Goal: Transaction & Acquisition: Subscribe to service/newsletter

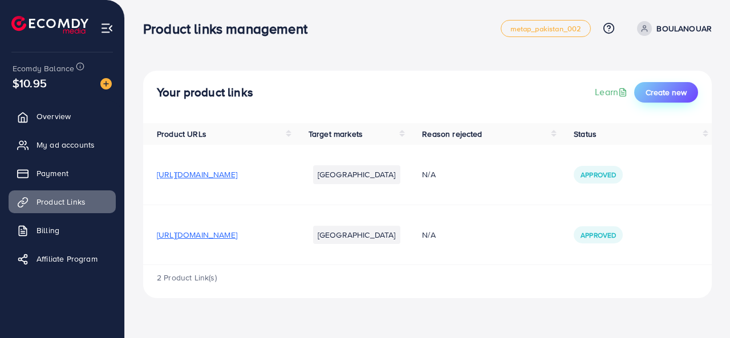
click at [664, 94] on span "Create new" at bounding box center [665, 92] width 41 height 11
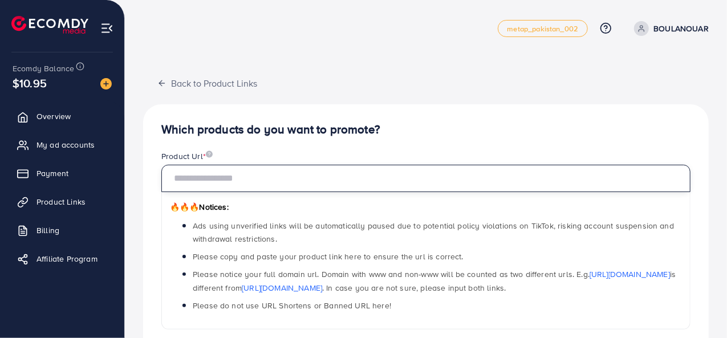
click at [245, 174] on input "text" at bounding box center [425, 178] width 529 height 27
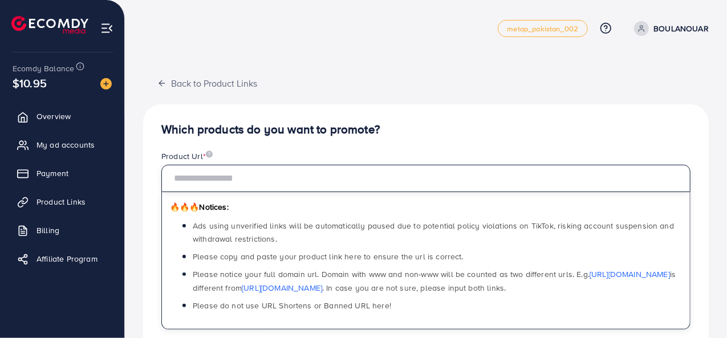
paste input "**********"
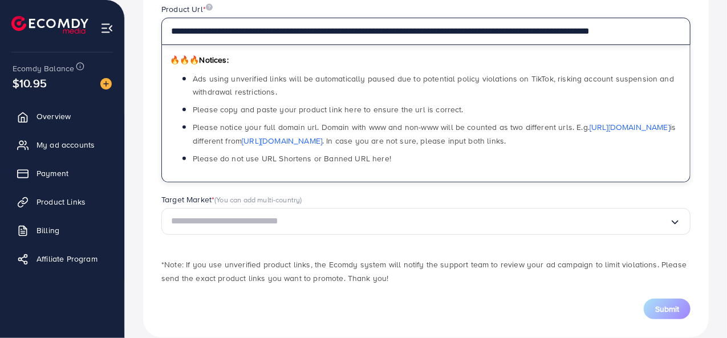
scroll to position [163, 0]
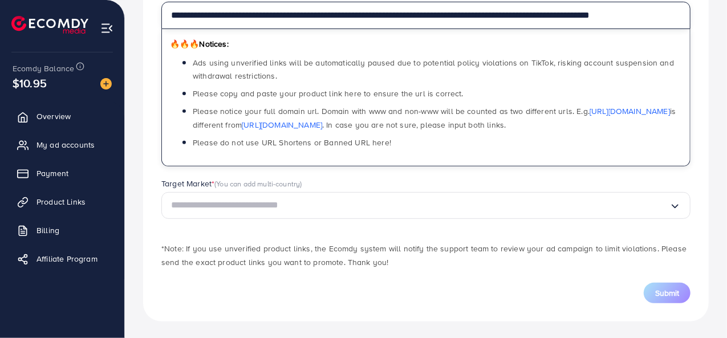
type input "**********"
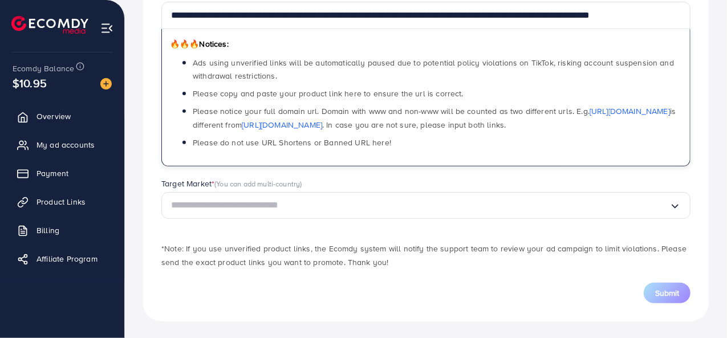
click at [289, 210] on input "Search for option" at bounding box center [420, 206] width 498 height 18
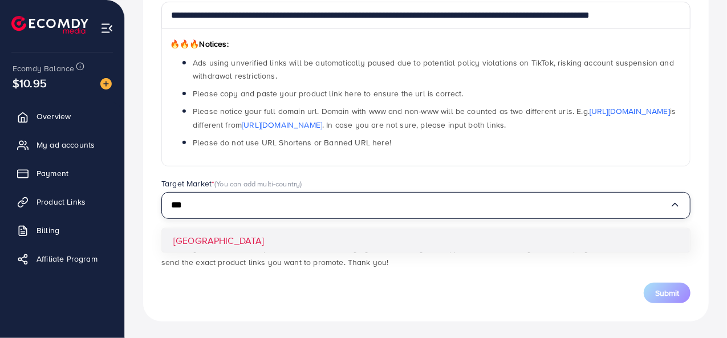
type input "***"
click at [214, 246] on div "**********" at bounding box center [426, 131] width 566 height 380
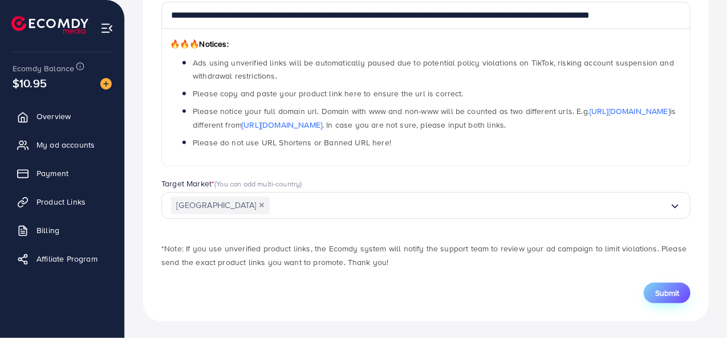
click at [649, 291] on button "Submit" at bounding box center [667, 293] width 47 height 21
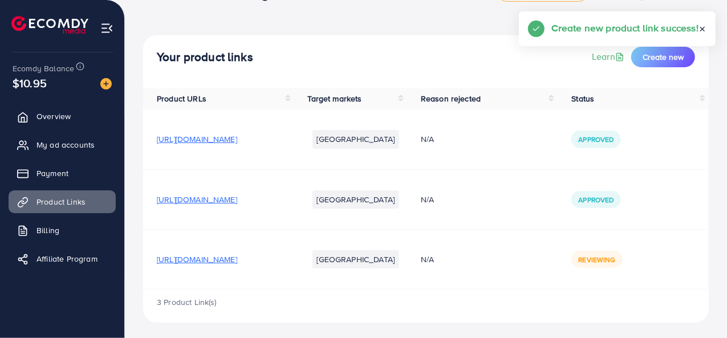
scroll to position [38, 0]
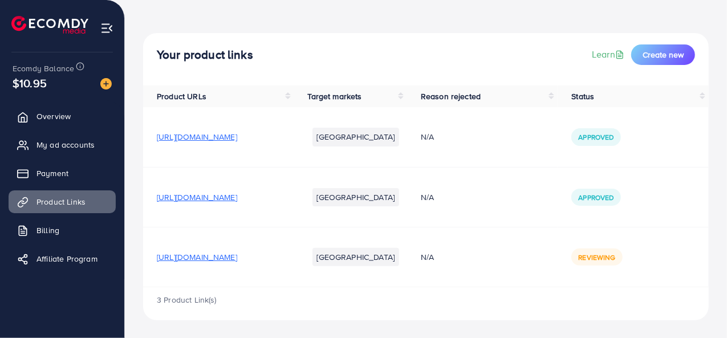
click at [237, 201] on span "[URL][DOMAIN_NAME]" at bounding box center [197, 197] width 80 height 11
click at [486, 337] on div "Your product links Learn Create new Product URLs Target markets Reason rejected…" at bounding box center [426, 150] width 602 height 376
click at [609, 54] on link "Learn" at bounding box center [609, 54] width 35 height 13
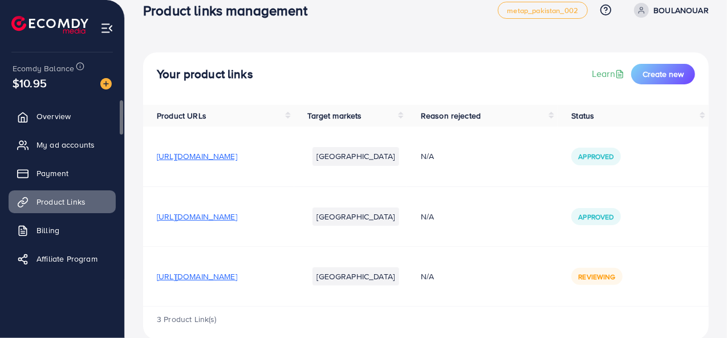
scroll to position [0, 0]
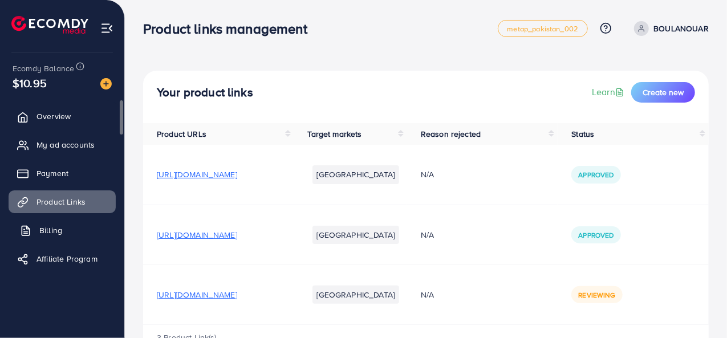
click at [26, 231] on line at bounding box center [26, 231] width 4 height 0
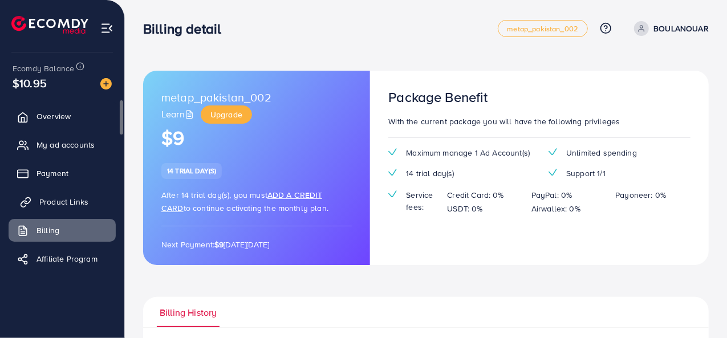
click at [66, 201] on span "Product Links" at bounding box center [63, 201] width 49 height 11
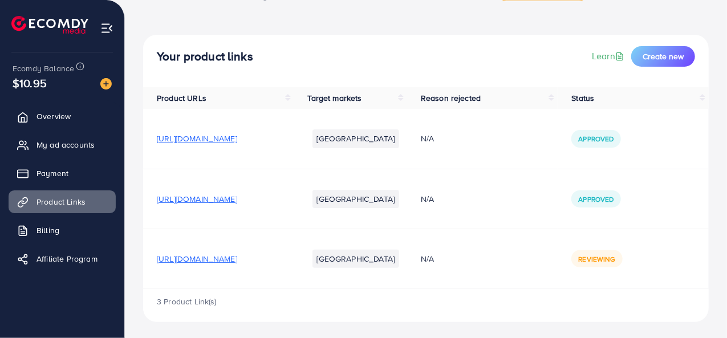
scroll to position [38, 0]
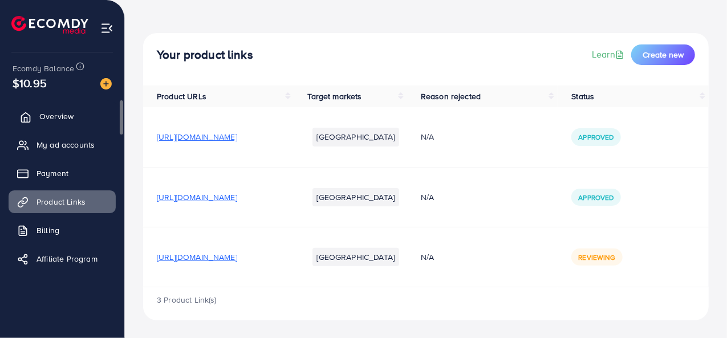
click at [78, 124] on link "Overview" at bounding box center [62, 116] width 107 height 23
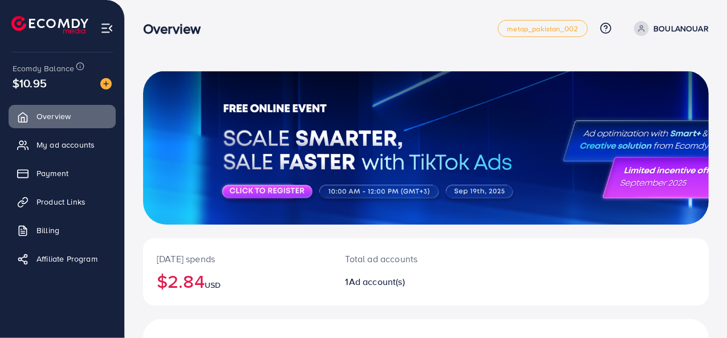
scroll to position [156, 0]
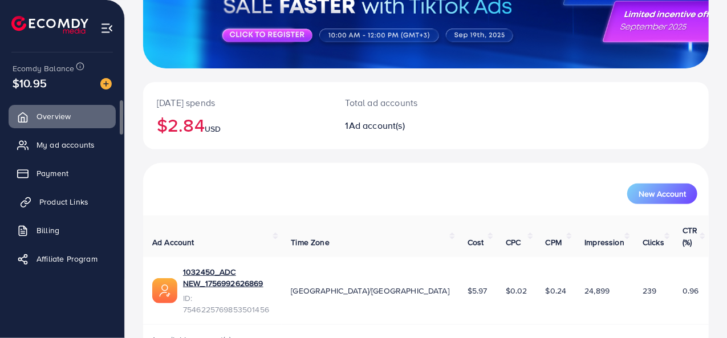
click at [66, 198] on span "Product Links" at bounding box center [63, 201] width 49 height 11
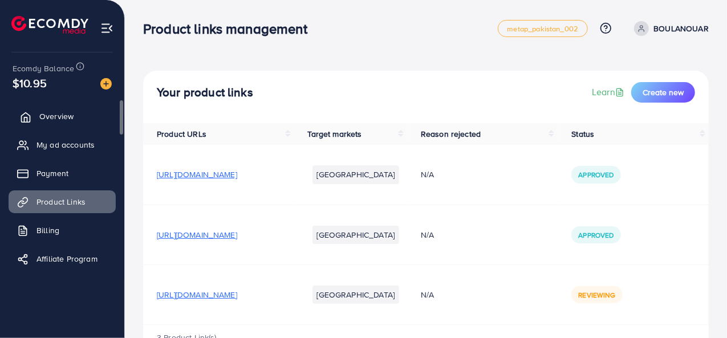
click at [25, 116] on icon at bounding box center [25, 117] width 11 height 11
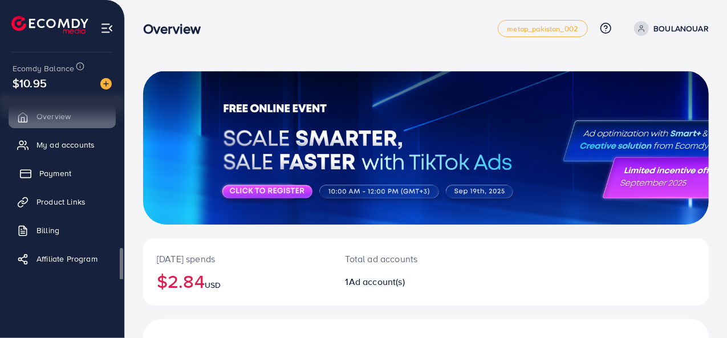
scroll to position [3, 0]
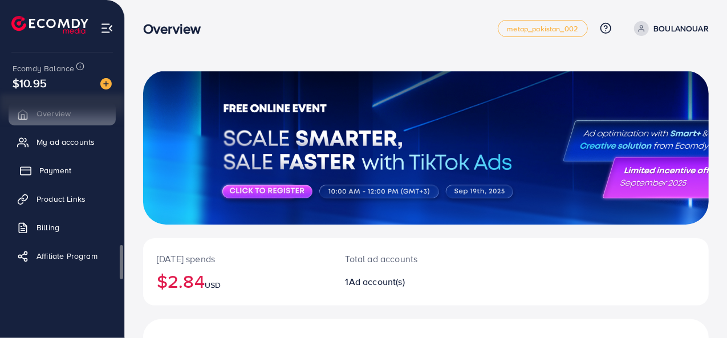
click at [70, 174] on span "Payment" at bounding box center [55, 170] width 32 height 11
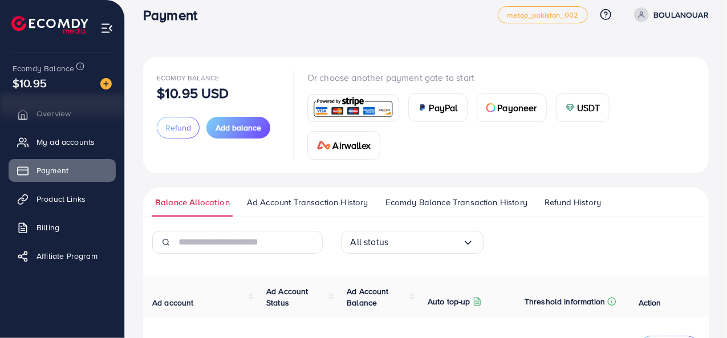
scroll to position [13, 0]
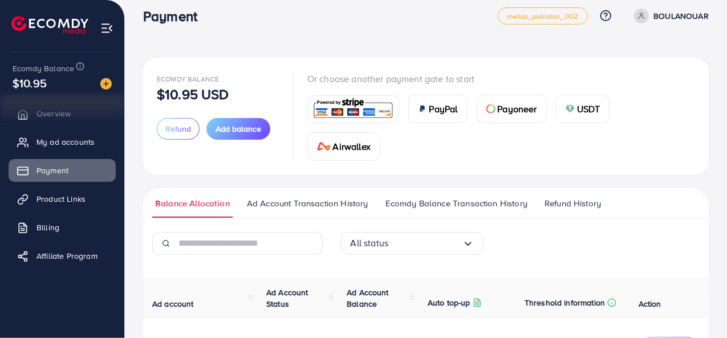
click at [588, 110] on span "USDT" at bounding box center [588, 109] width 23 height 14
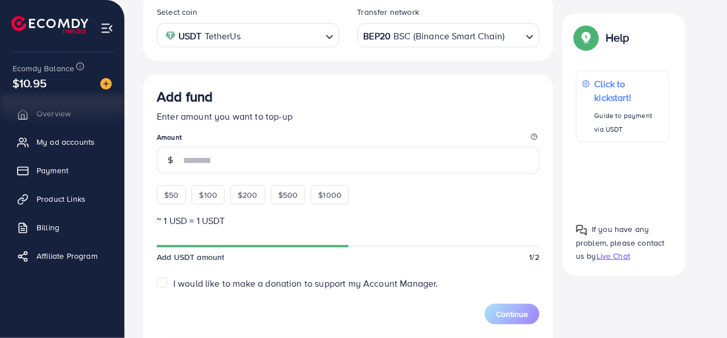
scroll to position [204, 0]
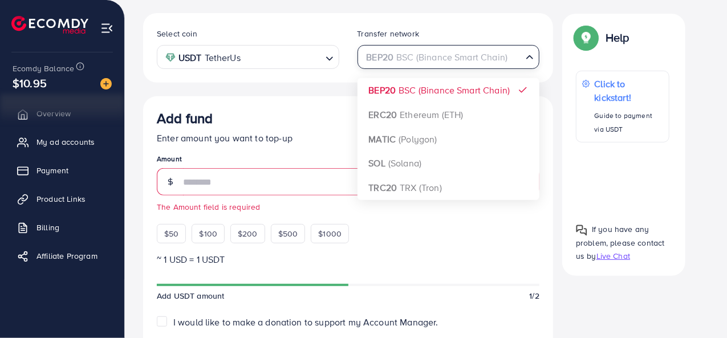
click at [475, 46] on div "BEP20 BSC (Binance Smart Chain)" at bounding box center [441, 56] width 161 height 20
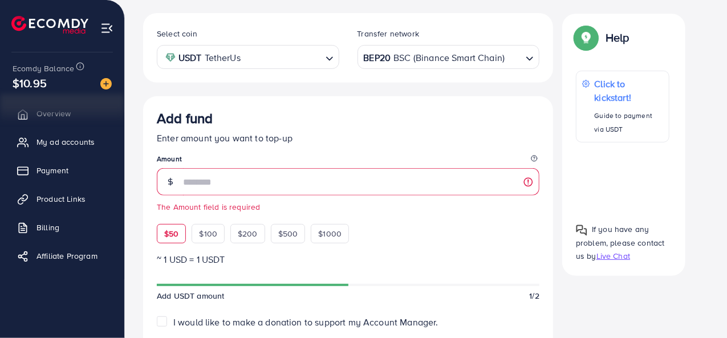
click at [178, 230] on div "$50" at bounding box center [171, 233] width 29 height 19
type input "**"
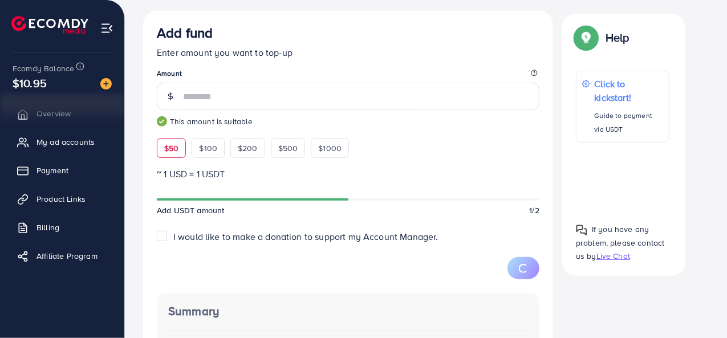
scroll to position [290, 0]
click at [169, 230] on div "I would like to make a donation to support my Account Manager." at bounding box center [348, 236] width 383 height 13
click at [173, 231] on label "I would like to make a donation to support my Account Manager." at bounding box center [305, 236] width 265 height 13
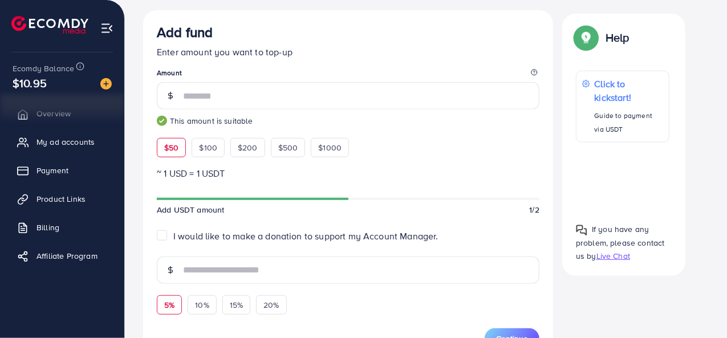
click at [170, 306] on span "5%" at bounding box center [169, 304] width 10 height 11
click at [212, 300] on div "10%" at bounding box center [202, 304] width 29 height 19
type input "*"
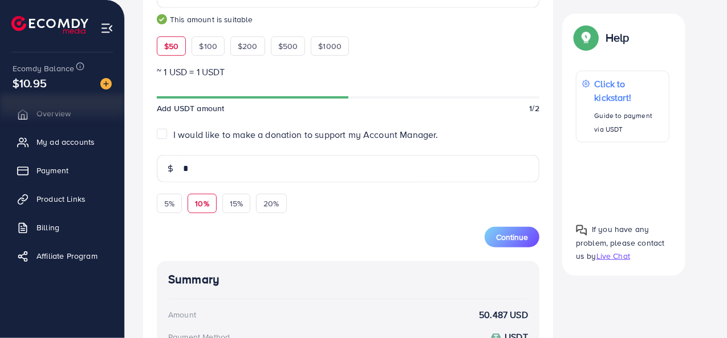
scroll to position [391, 0]
click at [494, 238] on button "Continue" at bounding box center [512, 238] width 55 height 21
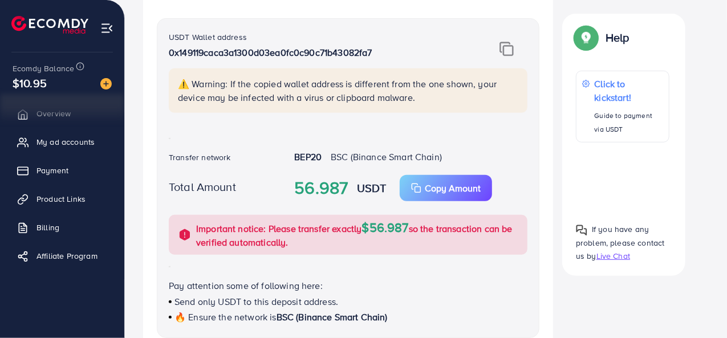
scroll to position [268, 0]
click at [514, 50] on div at bounding box center [505, 48] width 63 height 15
click at [509, 47] on img at bounding box center [506, 48] width 14 height 15
